Goal: Transaction & Acquisition: Purchase product/service

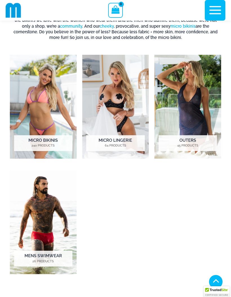
scroll to position [164, 0]
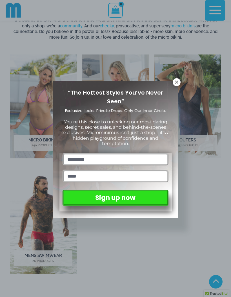
click at [175, 83] on icon at bounding box center [176, 82] width 5 height 5
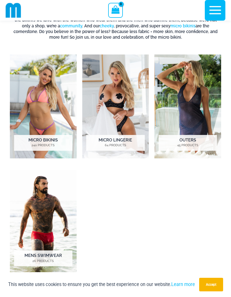
click at [45, 118] on img "Visit product category Micro Bikinis" at bounding box center [43, 106] width 67 height 104
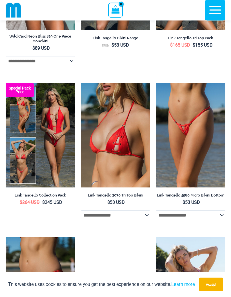
scroll to position [1040, 0]
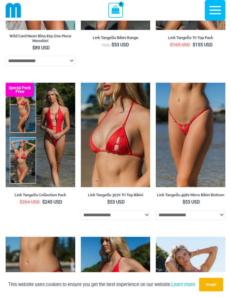
click at [156, 83] on img at bounding box center [156, 83] width 0 height 0
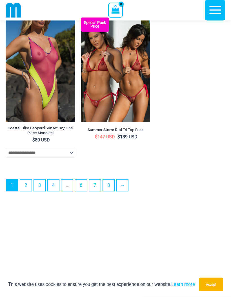
scroll to position [1732, 0]
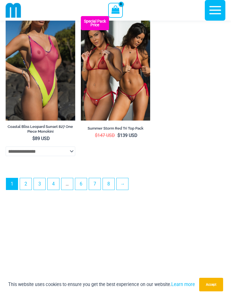
click at [124, 189] on link "→" at bounding box center [123, 184] width 12 height 12
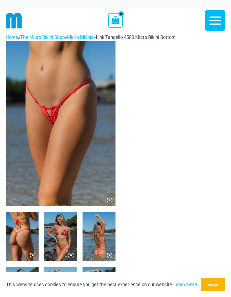
click at [109, 196] on img at bounding box center [61, 123] width 110 height 165
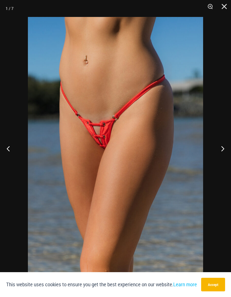
click at [217, 150] on button "Next" at bounding box center [220, 148] width 21 height 28
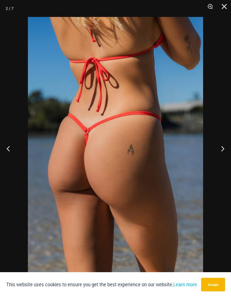
click at [220, 149] on button "Next" at bounding box center [220, 148] width 21 height 28
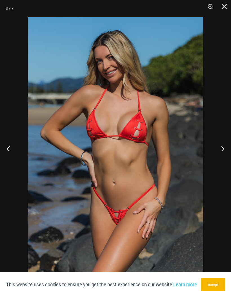
click at [217, 146] on button "Next" at bounding box center [220, 148] width 21 height 28
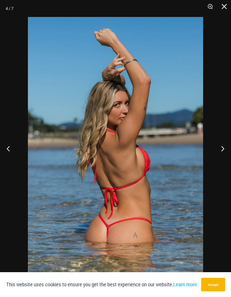
click at [221, 149] on button "Next" at bounding box center [220, 148] width 21 height 28
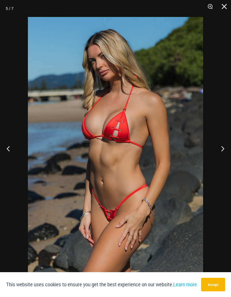
click at [225, 5] on button "Close" at bounding box center [222, 8] width 14 height 17
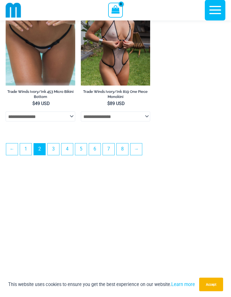
scroll to position [1612, 0]
click at [138, 155] on link "→" at bounding box center [137, 149] width 12 height 12
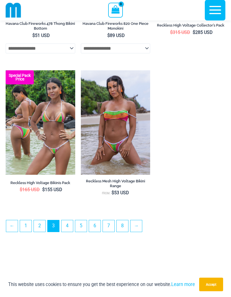
scroll to position [1526, 0]
click at [138, 230] on link "→" at bounding box center [137, 226] width 12 height 12
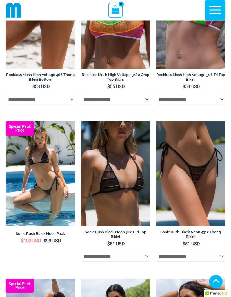
scroll to position [250, 0]
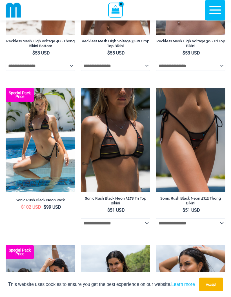
scroll to position [283, 0]
click at [6, 88] on img at bounding box center [6, 88] width 0 height 0
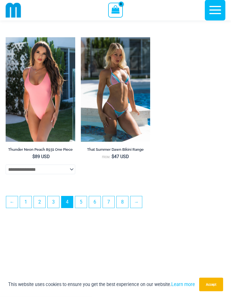
scroll to position [1575, 0]
click at [82, 206] on link "5" at bounding box center [81, 202] width 12 height 12
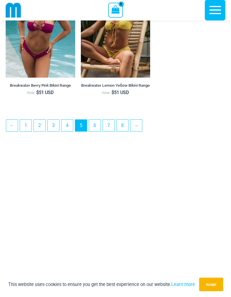
scroll to position [1620, 0]
click at [96, 131] on link "6" at bounding box center [95, 126] width 12 height 12
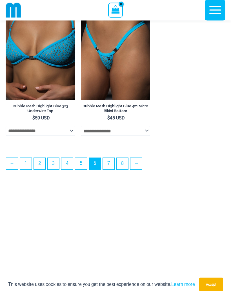
scroll to position [1616, 0]
click at [111, 169] on link "7" at bounding box center [109, 164] width 12 height 12
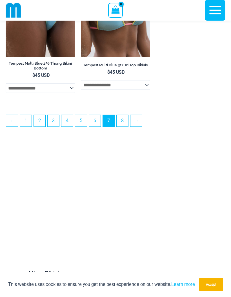
scroll to position [1653, 0]
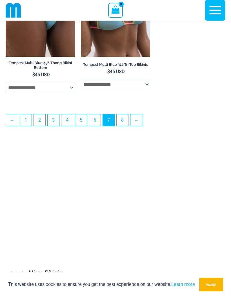
click at [126, 126] on link "8" at bounding box center [123, 120] width 12 height 12
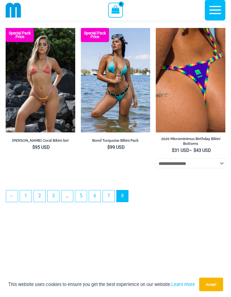
scroll to position [654, 0]
click at [156, 28] on img at bounding box center [156, 28] width 0 height 0
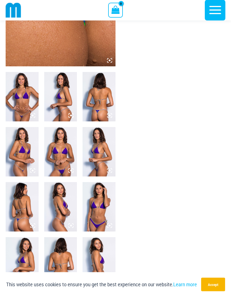
scroll to position [134, 0]
click at [21, 107] on img at bounding box center [22, 96] width 33 height 49
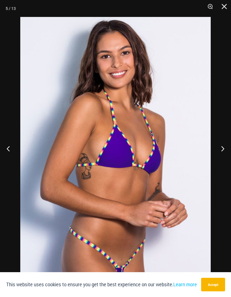
click at [226, 7] on button "Close" at bounding box center [222, 8] width 14 height 17
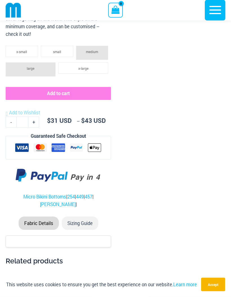
scroll to position [640, 0]
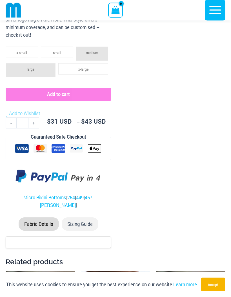
click at [90, 50] on span "medium" at bounding box center [92, 52] width 12 height 5
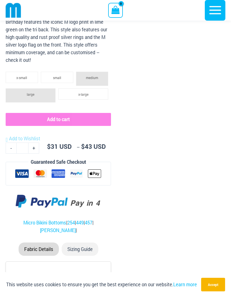
scroll to position [615, 0]
click at [92, 76] on span "medium" at bounding box center [92, 78] width 12 height 5
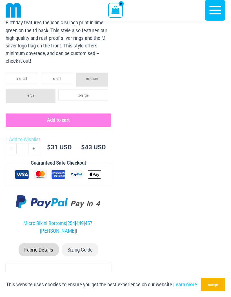
click at [92, 76] on span "medium" at bounding box center [92, 78] width 12 height 5
click at [53, 78] on span "small" at bounding box center [57, 78] width 8 height 5
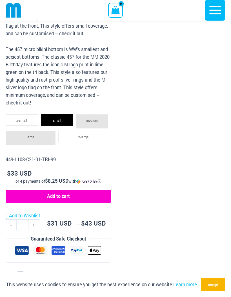
scroll to position [572, 0]
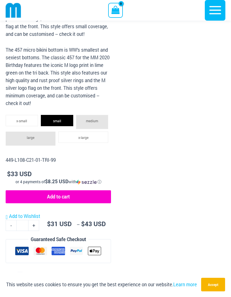
click at [18, 81] on p "The 457 micro bikini bottom is WW’s smallest and sexiest bottoms. The classic 4…" at bounding box center [58, 76] width 105 height 61
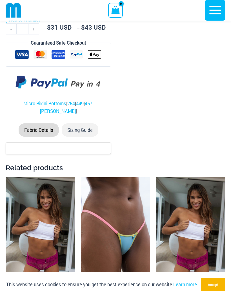
scroll to position [768, 0]
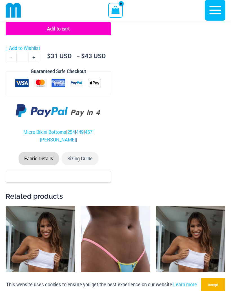
scroll to position [739, 0]
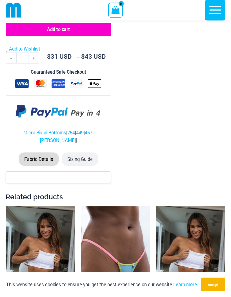
click at [67, 136] on link "254" at bounding box center [71, 133] width 8 height 6
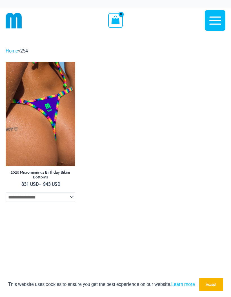
click at [71, 197] on select "**********" at bounding box center [41, 197] width 70 height 10
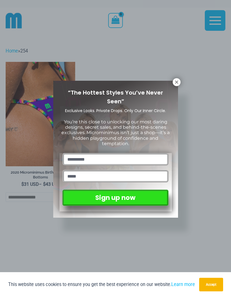
click at [175, 84] on icon at bounding box center [176, 82] width 5 height 5
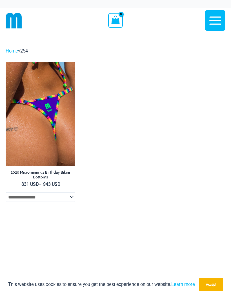
click at [70, 197] on select "**********" at bounding box center [41, 197] width 70 height 10
select select "*****"
